Goal: Information Seeking & Learning: Learn about a topic

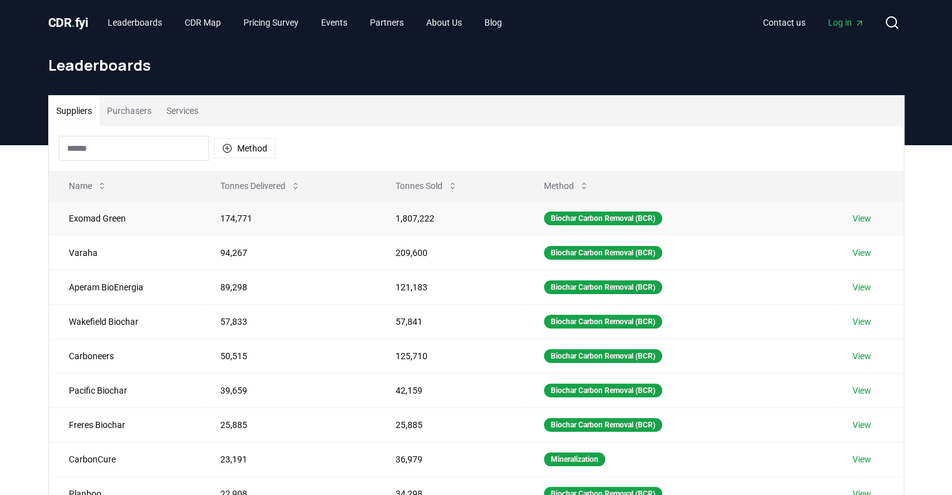
click at [750, 205] on td "View" at bounding box center [867, 218] width 71 height 34
click at [750, 217] on link "View" at bounding box center [861, 218] width 19 height 13
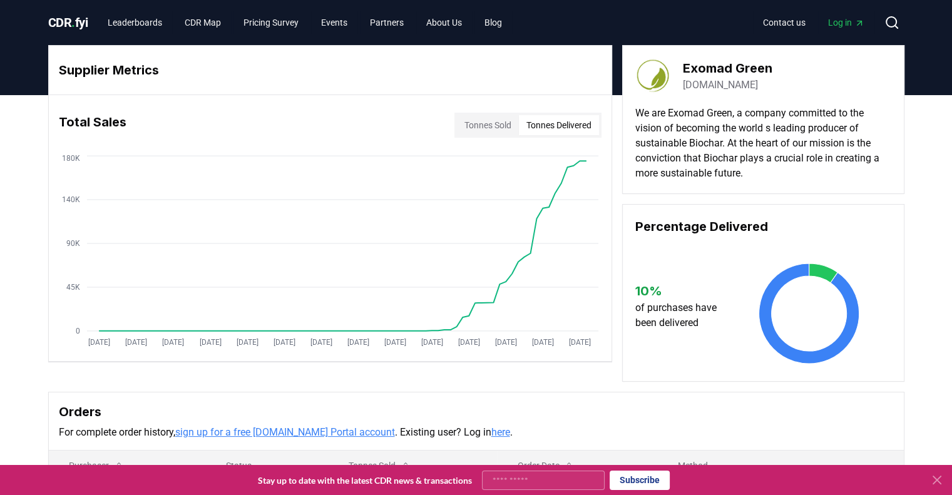
click at [566, 121] on button "Tonnes Delivered" at bounding box center [559, 125] width 80 height 20
click at [476, 115] on button "Tonnes Sold" at bounding box center [488, 125] width 62 height 20
click at [580, 117] on button "Tonnes Delivered" at bounding box center [559, 125] width 80 height 20
click at [481, 120] on button "Tonnes Sold" at bounding box center [488, 125] width 62 height 20
click at [563, 120] on button "Tonnes Delivered" at bounding box center [559, 125] width 80 height 20
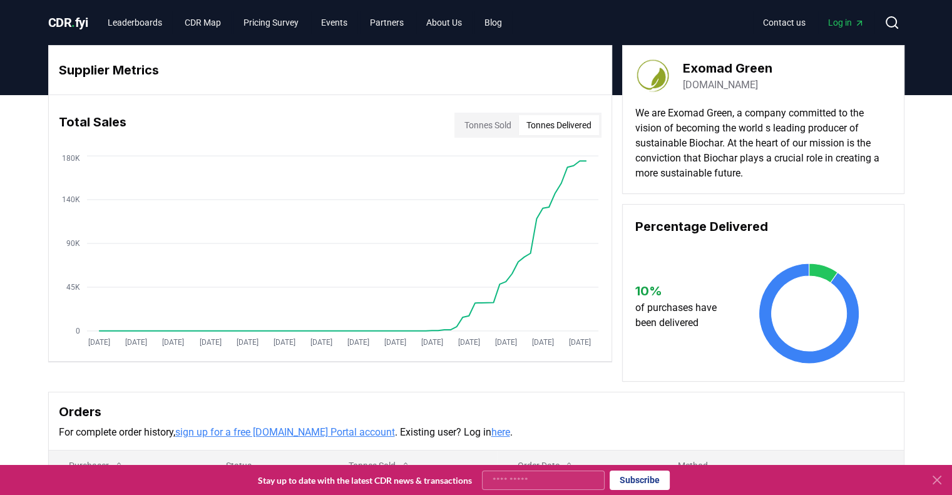
click at [497, 127] on button "Tonnes Sold" at bounding box center [488, 125] width 62 height 20
click at [581, 115] on button "Tonnes Delivered" at bounding box center [559, 125] width 80 height 20
